Goal: Task Accomplishment & Management: Use online tool/utility

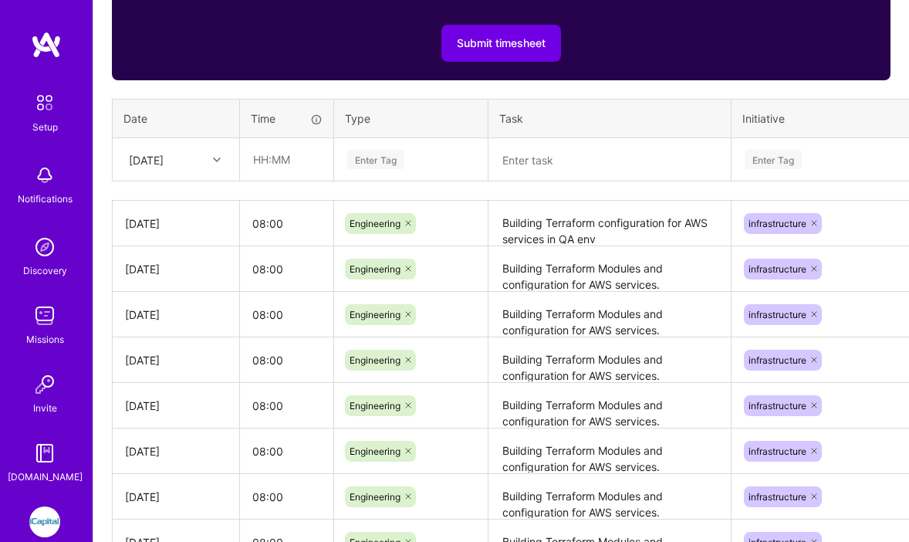
scroll to position [673, 0]
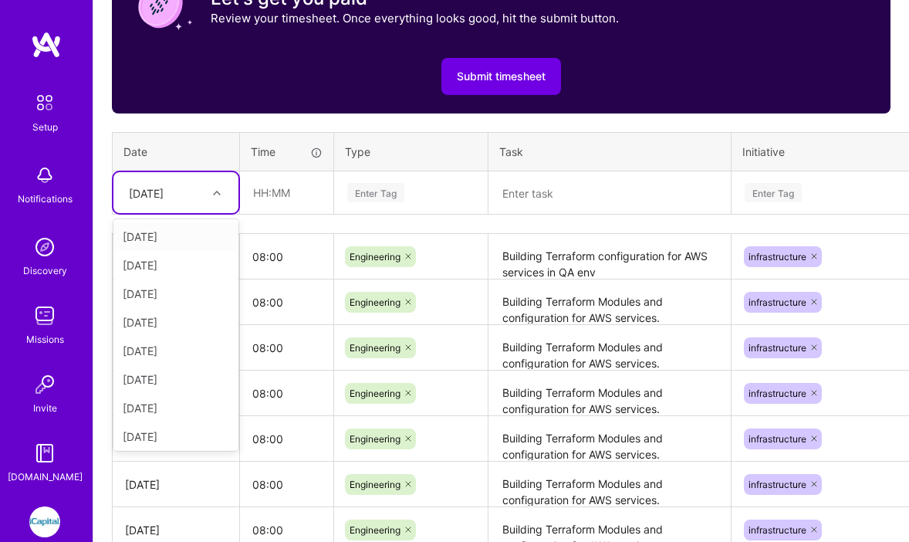
click at [215, 190] on icon at bounding box center [217, 193] width 8 height 8
click at [174, 430] on div "Tue, Oct 14" at bounding box center [175, 433] width 125 height 29
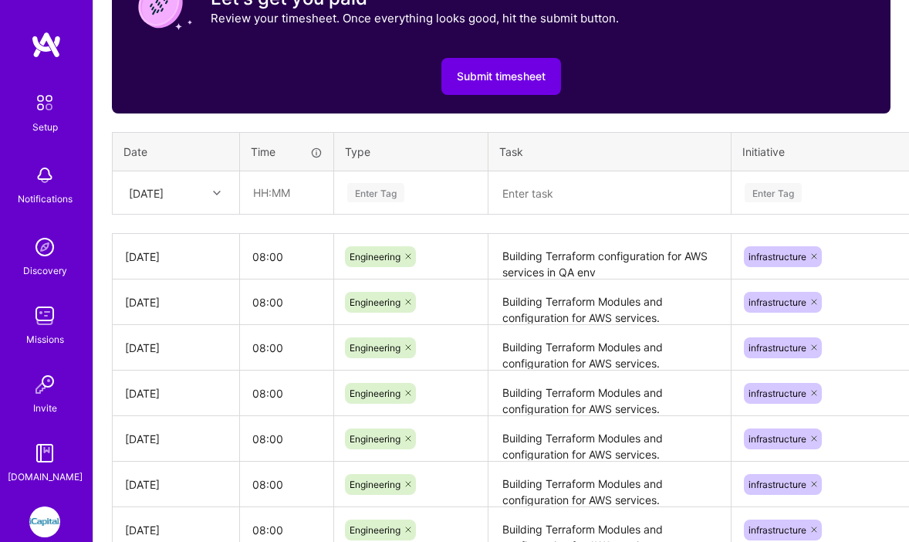
click at [174, 430] on div "[DATE]" at bounding box center [176, 438] width 102 height 16
click at [310, 195] on input "text" at bounding box center [287, 192] width 92 height 41
type input "08:00"
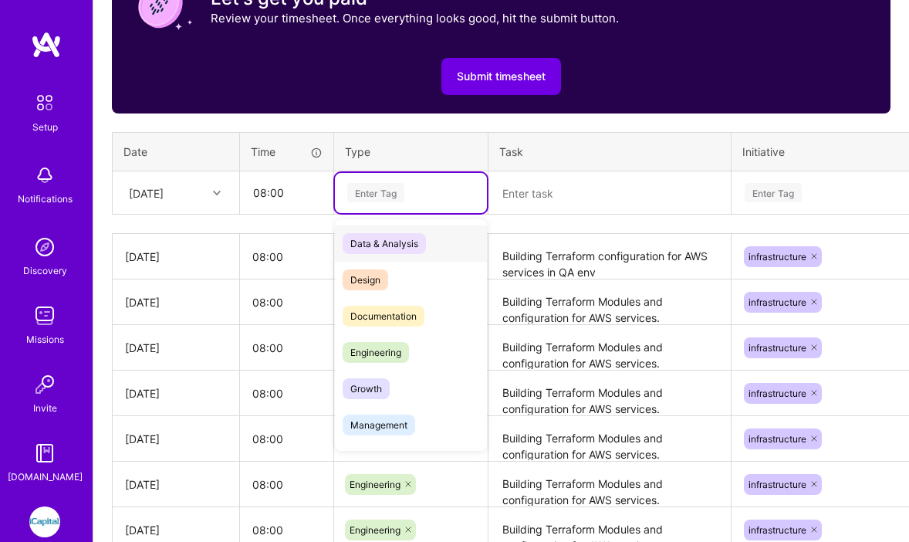
click at [417, 204] on div "Enter Tag" at bounding box center [411, 193] width 152 height 40
click at [414, 355] on div "Engineering" at bounding box center [411, 352] width 152 height 36
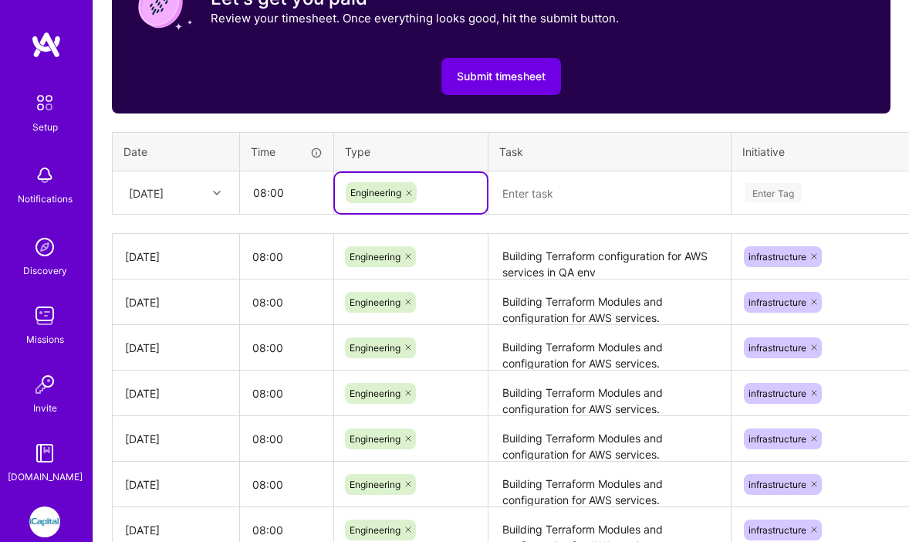
click at [553, 185] on textarea at bounding box center [609, 193] width 239 height 40
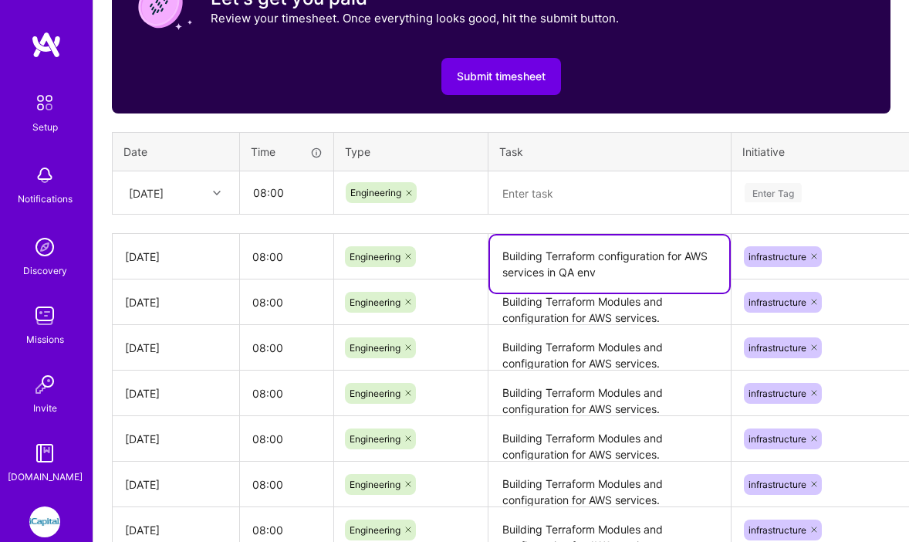
drag, startPoint x: 503, startPoint y: 256, endPoint x: 633, endPoint y: 280, distance: 132.6
click at [633, 280] on textarea "Building Terraform configuration for AWS services in QA env" at bounding box center [609, 263] width 239 height 57
click at [572, 197] on textarea at bounding box center [609, 193] width 239 height 41
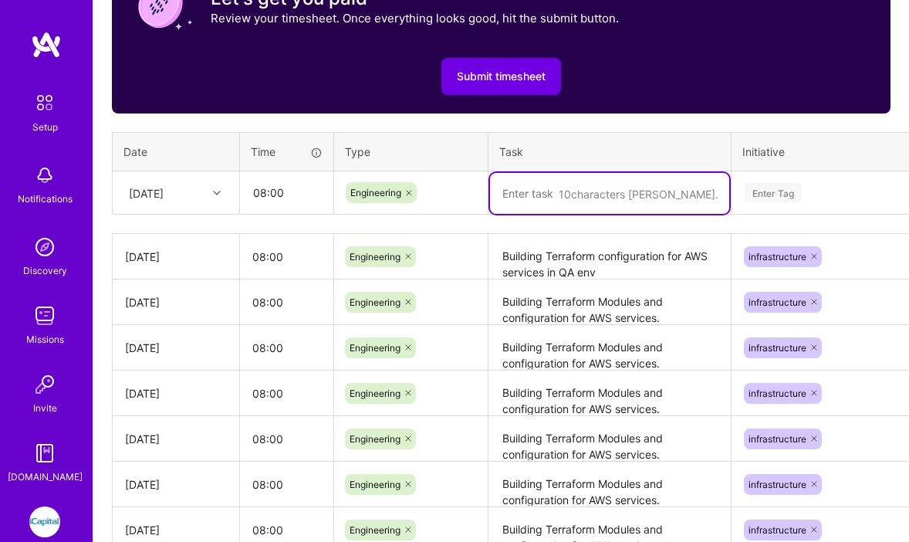
paste textarea "Building Terraform configuration for AWS services in QA env"
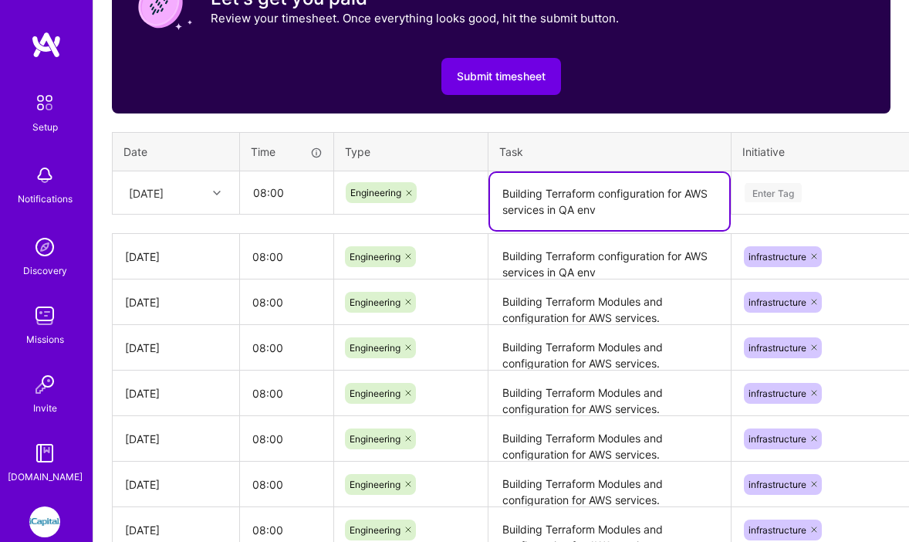
type textarea "Building Terraform configuration for AWS services in QA env"
click at [798, 197] on div "Enter Tag" at bounding box center [772, 193] width 57 height 24
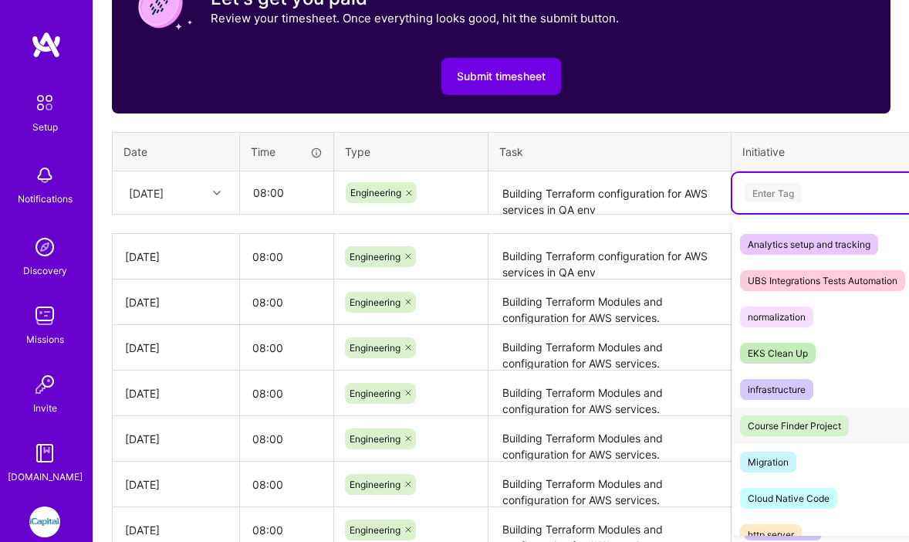
scroll to position [545, 0]
click at [794, 388] on div "infrastructure" at bounding box center [777, 388] width 58 height 16
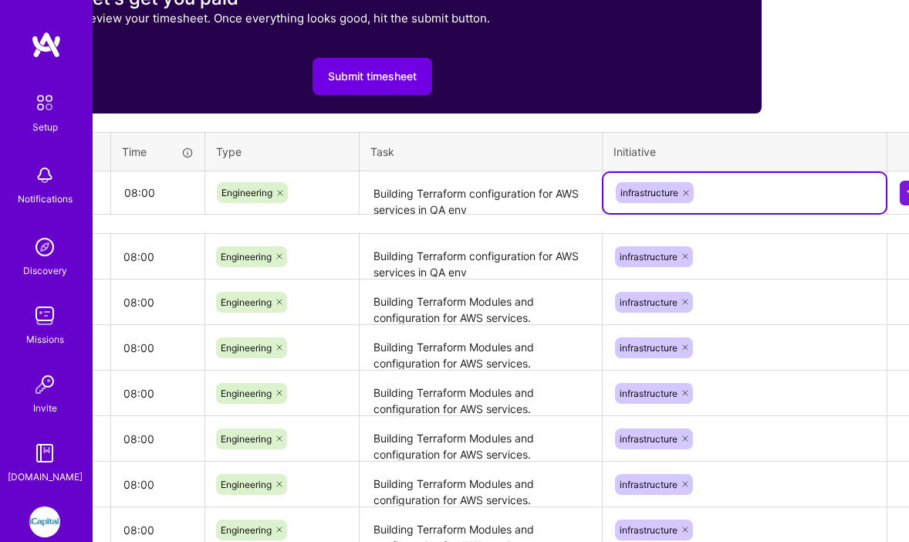
scroll to position [673, 159]
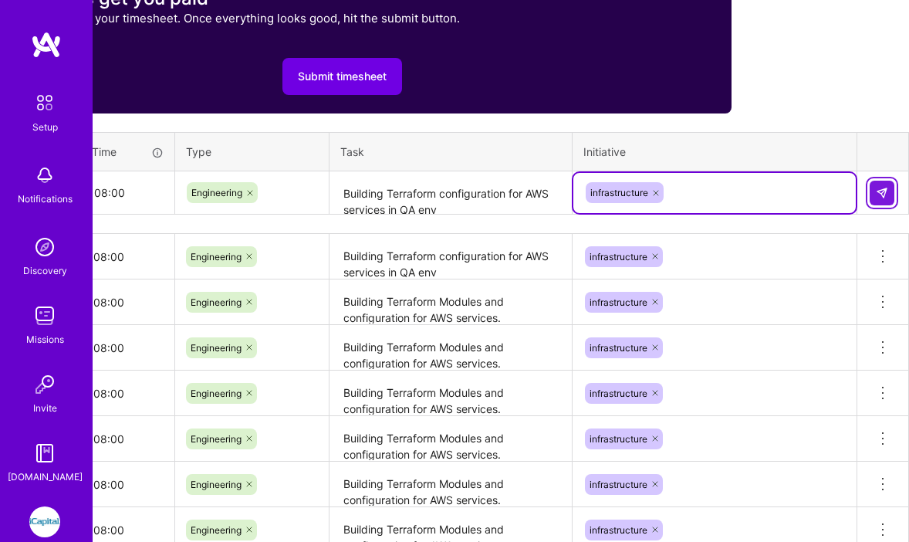
click at [882, 197] on img at bounding box center [882, 193] width 12 height 12
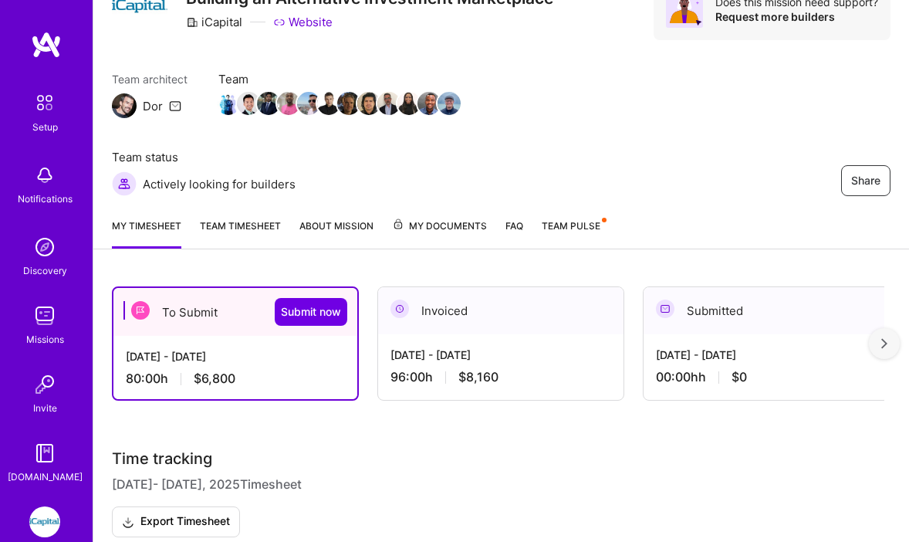
scroll to position [0, 0]
